Goal: Information Seeking & Learning: Learn about a topic

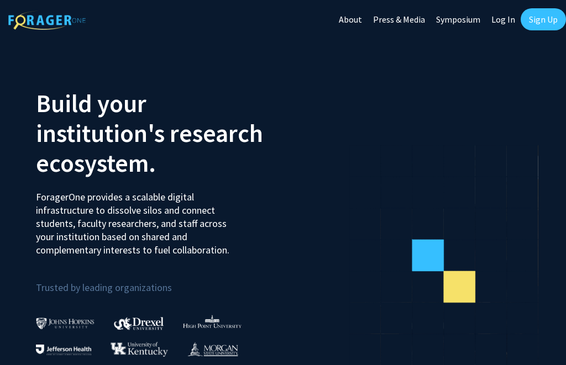
click at [502, 19] on link "Log In" at bounding box center [503, 19] width 35 height 39
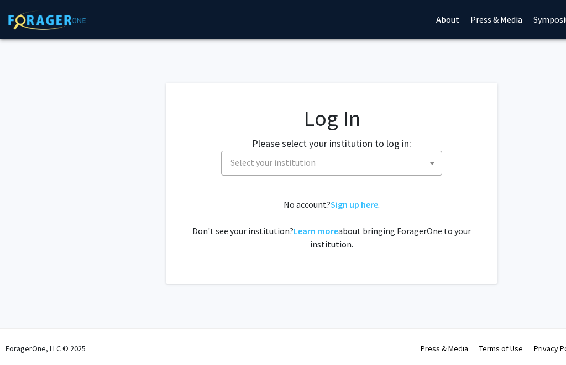
click at [364, 166] on span "Select your institution" at bounding box center [334, 162] width 216 height 23
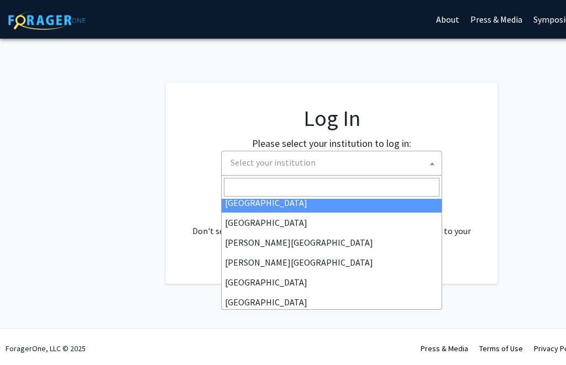
scroll to position [7, 0]
click at [299, 180] on input "Search" at bounding box center [332, 187] width 216 height 19
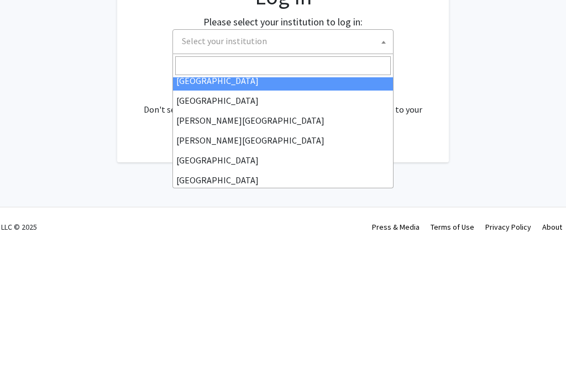
click at [244, 157] on span "Select your institution" at bounding box center [224, 162] width 85 height 11
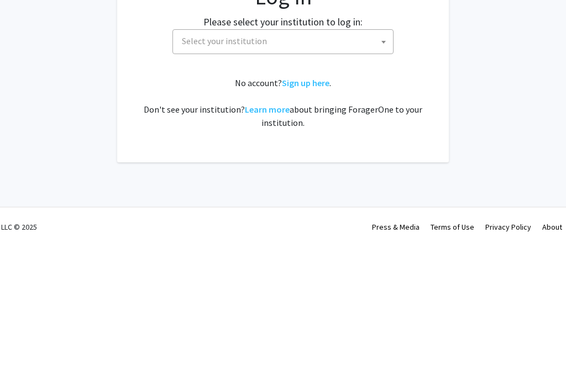
scroll to position [3, 49]
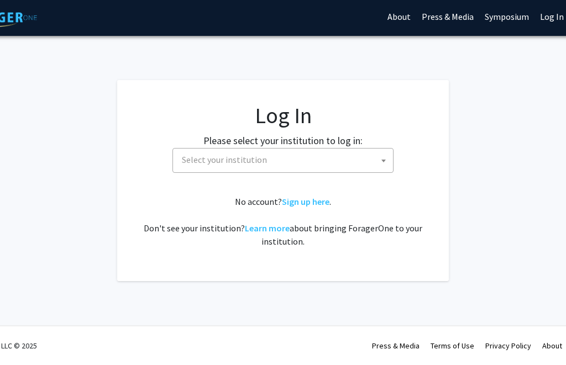
click at [253, 160] on span "Select your institution" at bounding box center [224, 159] width 85 height 11
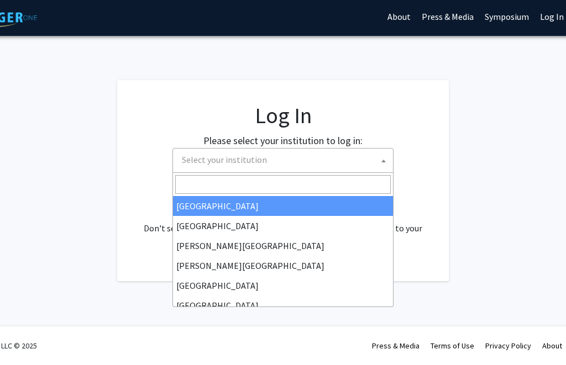
click at [239, 159] on span "Select your institution" at bounding box center [224, 159] width 85 height 11
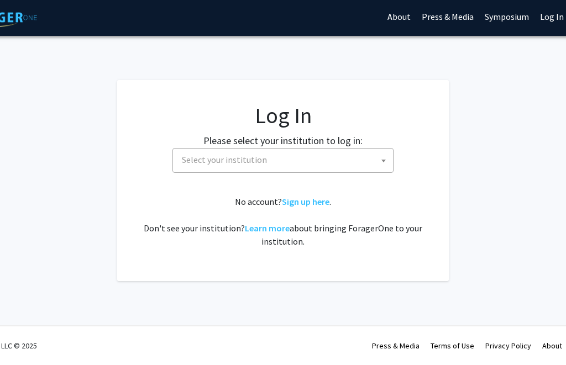
click at [259, 158] on span "Select your institution" at bounding box center [224, 159] width 85 height 11
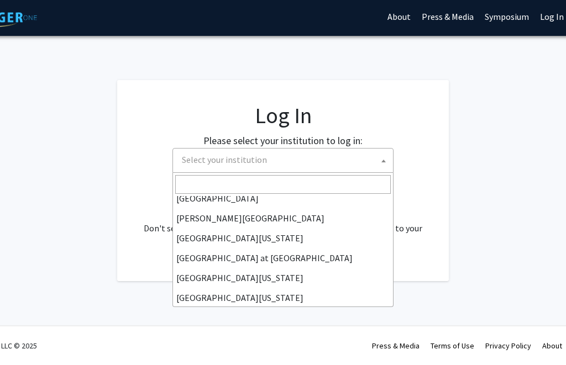
scroll to position [352, 0]
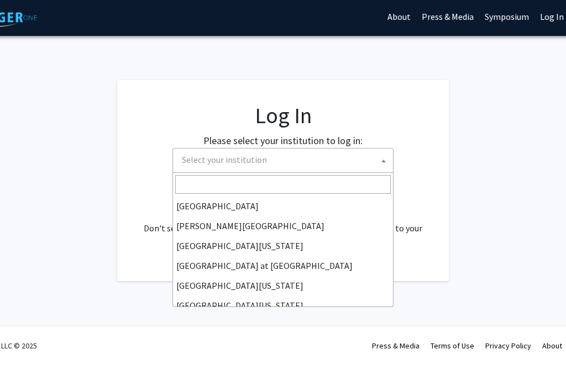
select select "24"
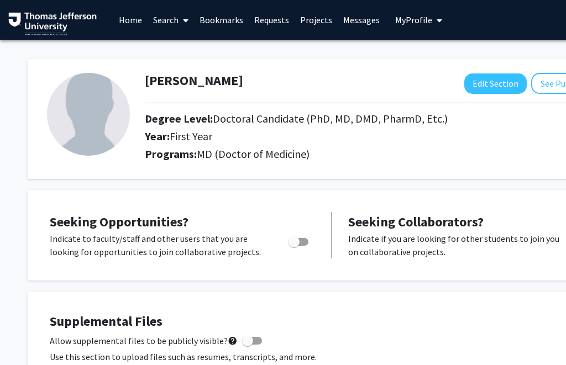
click at [161, 20] on link "Search" at bounding box center [171, 20] width 46 height 39
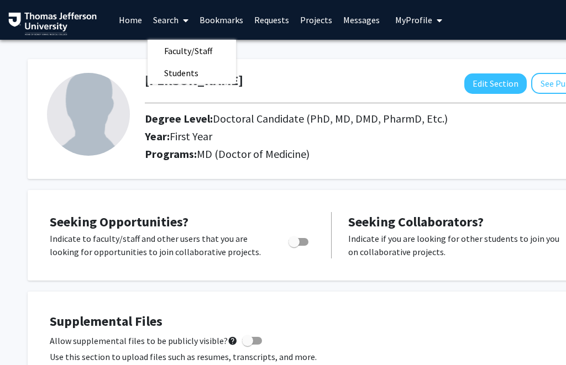
click at [196, 53] on span "Faculty/Staff" at bounding box center [188, 51] width 81 height 22
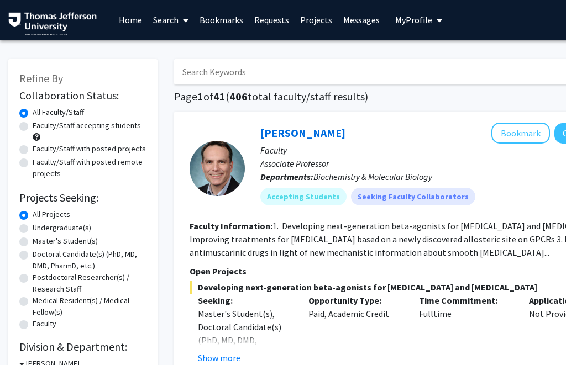
click at [367, 64] on input "Search Keywords" at bounding box center [391, 71] width 434 height 25
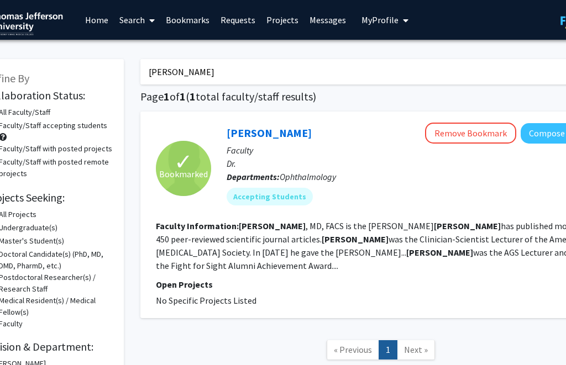
scroll to position [0, 38]
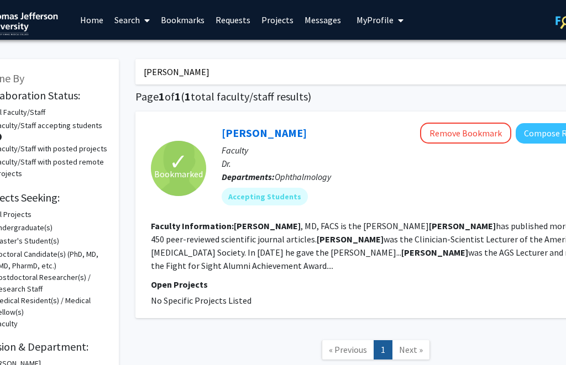
click at [281, 60] on input "Juel Schuman" at bounding box center [353, 71] width 434 height 25
click at [257, 70] on input "Juel Schuman" at bounding box center [353, 71] width 434 height 25
type input "J"
type input "Ophthalmology"
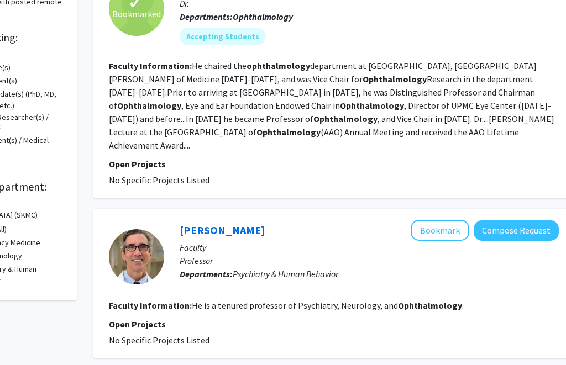
scroll to position [160, 81]
click at [234, 318] on p "Open Projects" at bounding box center [334, 324] width 450 height 13
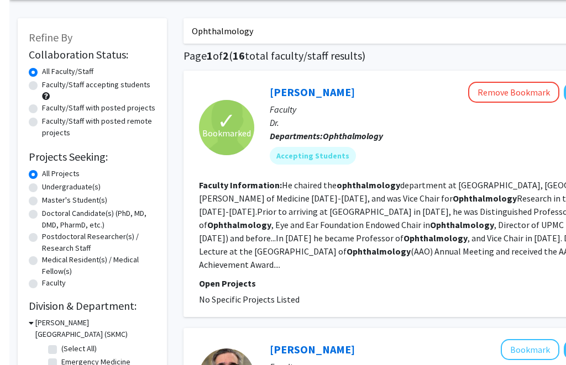
scroll to position [39, 0]
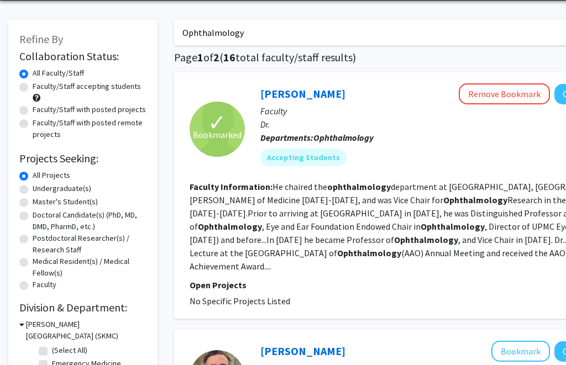
click at [34, 85] on label "Faculty/Staff accepting students" at bounding box center [87, 87] width 108 height 12
click at [34, 85] on input "Faculty/Staff accepting students" at bounding box center [36, 84] width 7 height 7
radio input "true"
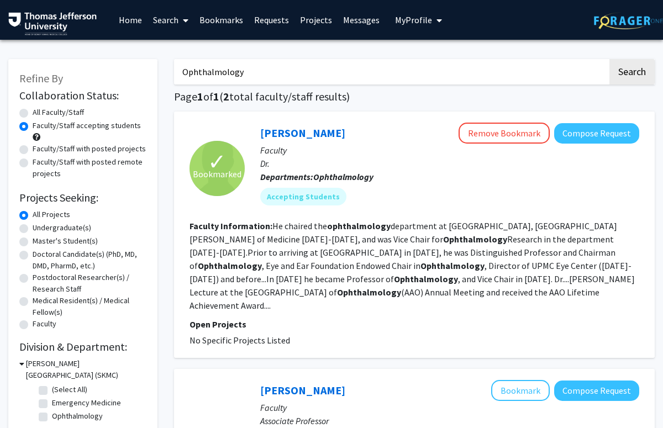
click at [565, 137] on button "Compose Request" at bounding box center [596, 133] width 85 height 20
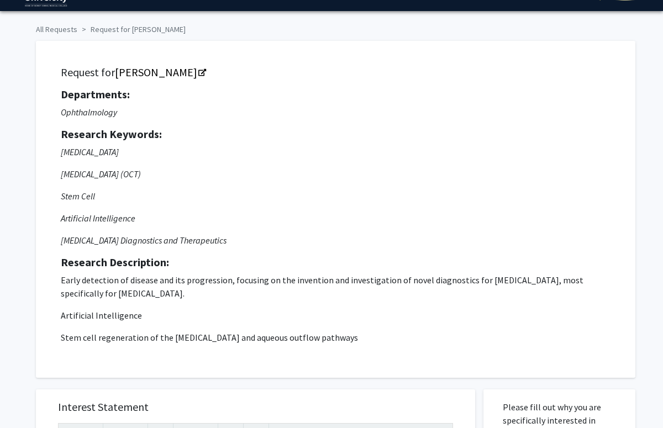
scroll to position [27, 0]
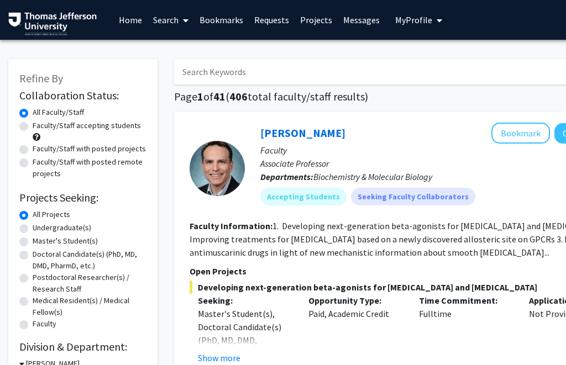
click at [272, 70] on input "Search Keywords" at bounding box center [391, 71] width 434 height 25
type input "Eye"
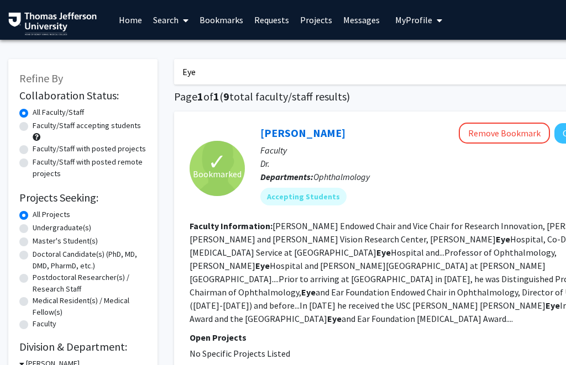
click at [33, 128] on label "Faculty/Staff accepting students" at bounding box center [87, 126] width 108 height 12
click at [33, 127] on input "Faculty/Staff accepting students" at bounding box center [36, 123] width 7 height 7
radio input "true"
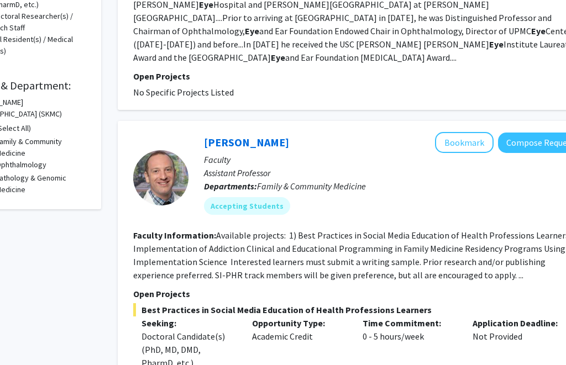
scroll to position [264, 56]
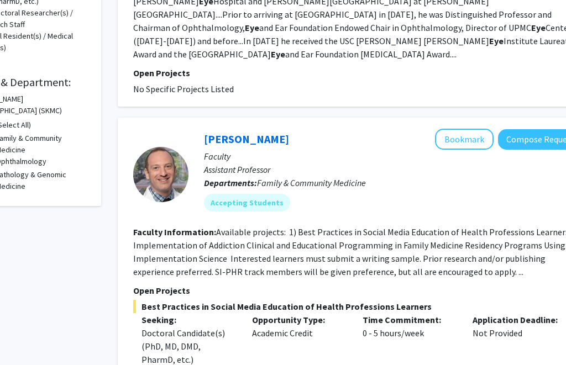
click at [466, 242] on fg-read-more "Available projects: 1) Best Practices in Social Media Education of Health Profe…" at bounding box center [357, 252] width 447 height 51
click at [469, 244] on fg-read-more "Available projects: 1) Best Practices in Social Media Education of Health Profe…" at bounding box center [357, 252] width 447 height 51
click at [461, 245] on fg-read-more "Available projects: 1) Best Practices in Social Media Education of Health Profe…" at bounding box center [357, 252] width 447 height 51
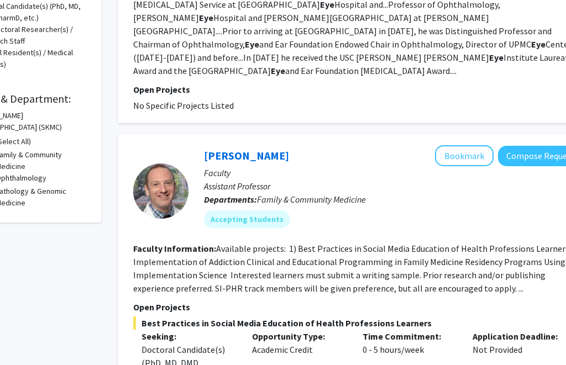
scroll to position [242, 56]
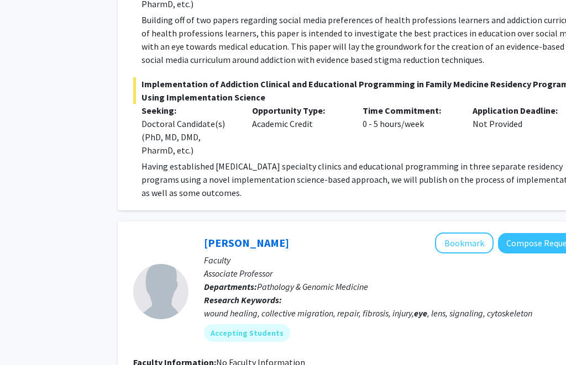
click at [468, 233] on button "Bookmark" at bounding box center [465, 243] width 59 height 21
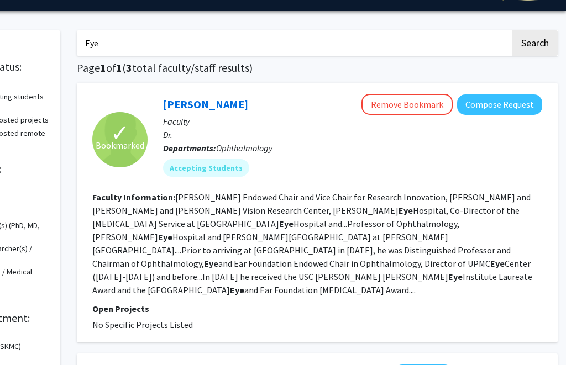
scroll to position [0, 97]
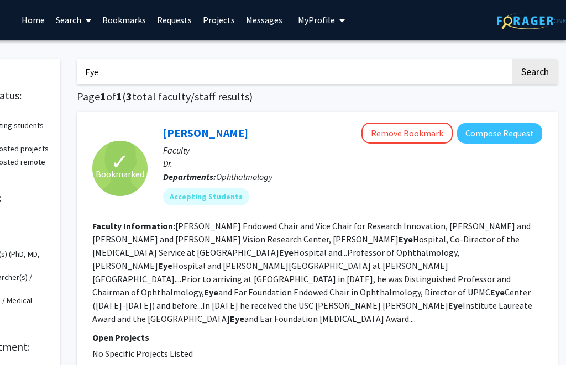
click at [189, 64] on input "Eye" at bounding box center [294, 71] width 434 height 25
click at [212, 67] on input "Eye" at bounding box center [294, 71] width 434 height 25
type input "E"
type input "Retina"
click at [534, 71] on button "Search" at bounding box center [534, 71] width 45 height 25
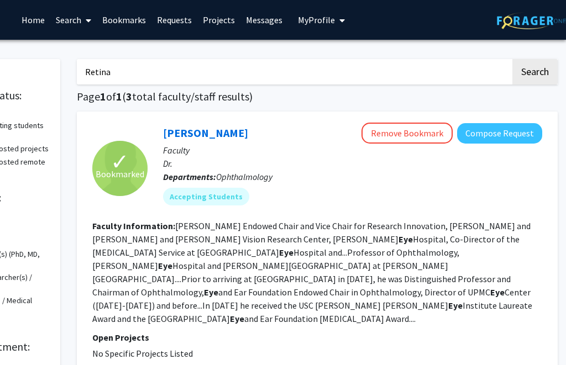
radio input "true"
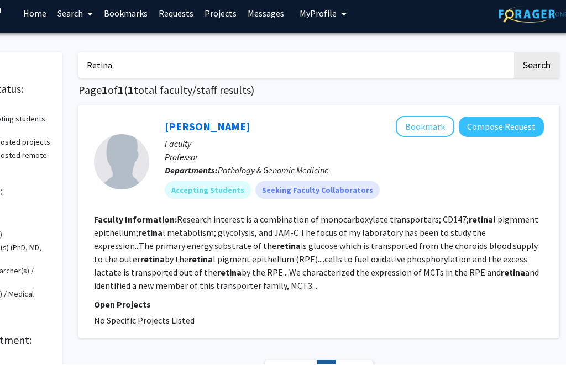
scroll to position [7, 96]
click at [406, 255] on fg-read-more "Research interest is a combination of monocarboxylate transporters; CD147; reti…" at bounding box center [316, 252] width 445 height 77
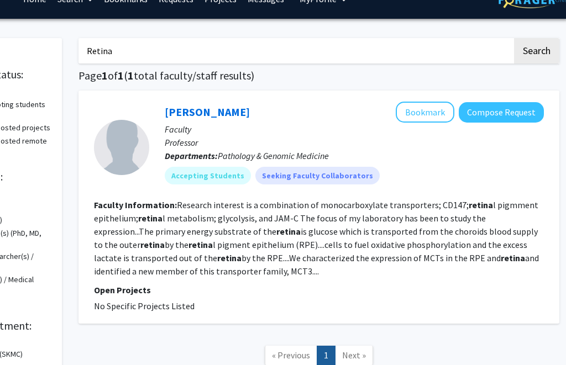
scroll to position [0, 95]
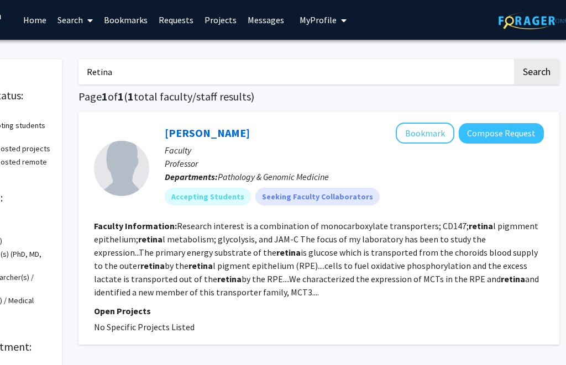
click at [197, 279] on fg-read-more "Research interest is a combination of monocarboxylate transporters; CD147; reti…" at bounding box center [317, 259] width 445 height 77
click at [427, 139] on button "Bookmark" at bounding box center [425, 133] width 59 height 21
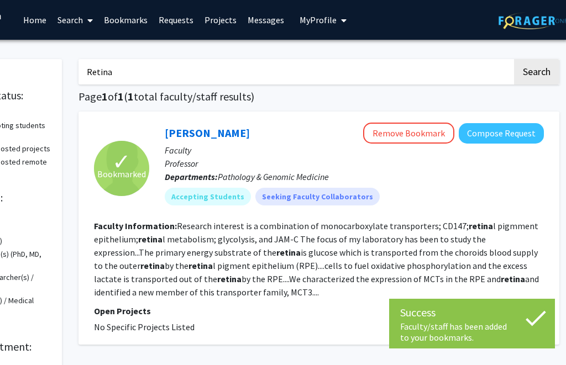
click at [340, 70] on input "Retina" at bounding box center [295, 71] width 434 height 25
type input "R"
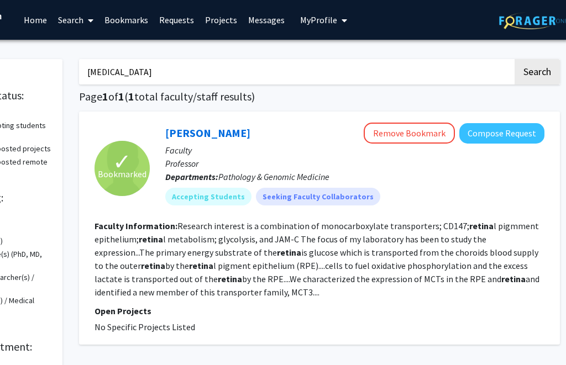
click at [536, 71] on button "Search" at bounding box center [537, 71] width 45 height 25
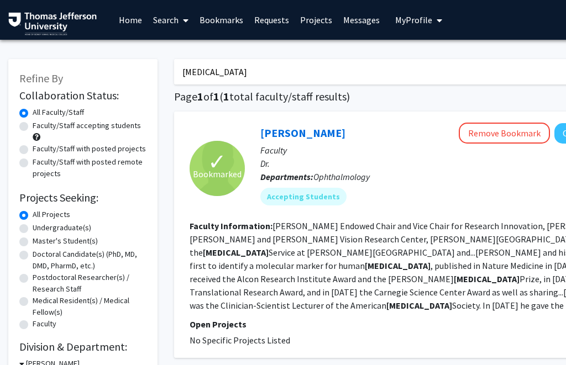
click at [299, 74] on input "Glaucoma" at bounding box center [391, 71] width 434 height 25
type input "G"
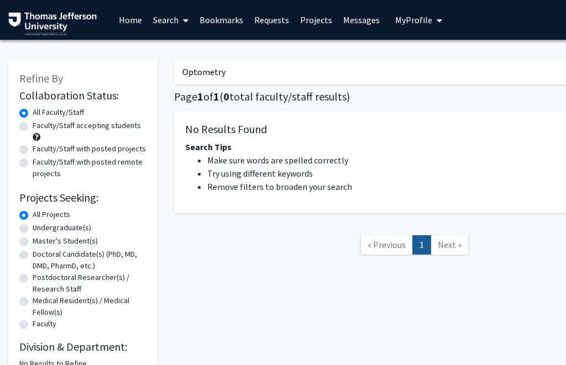
click at [305, 62] on input "Optometry" at bounding box center [391, 71] width 434 height 25
click at [376, 67] on input "Optometry" at bounding box center [391, 71] width 434 height 25
type input "O"
